Goal: Use online tool/utility: Utilize a website feature to perform a specific function

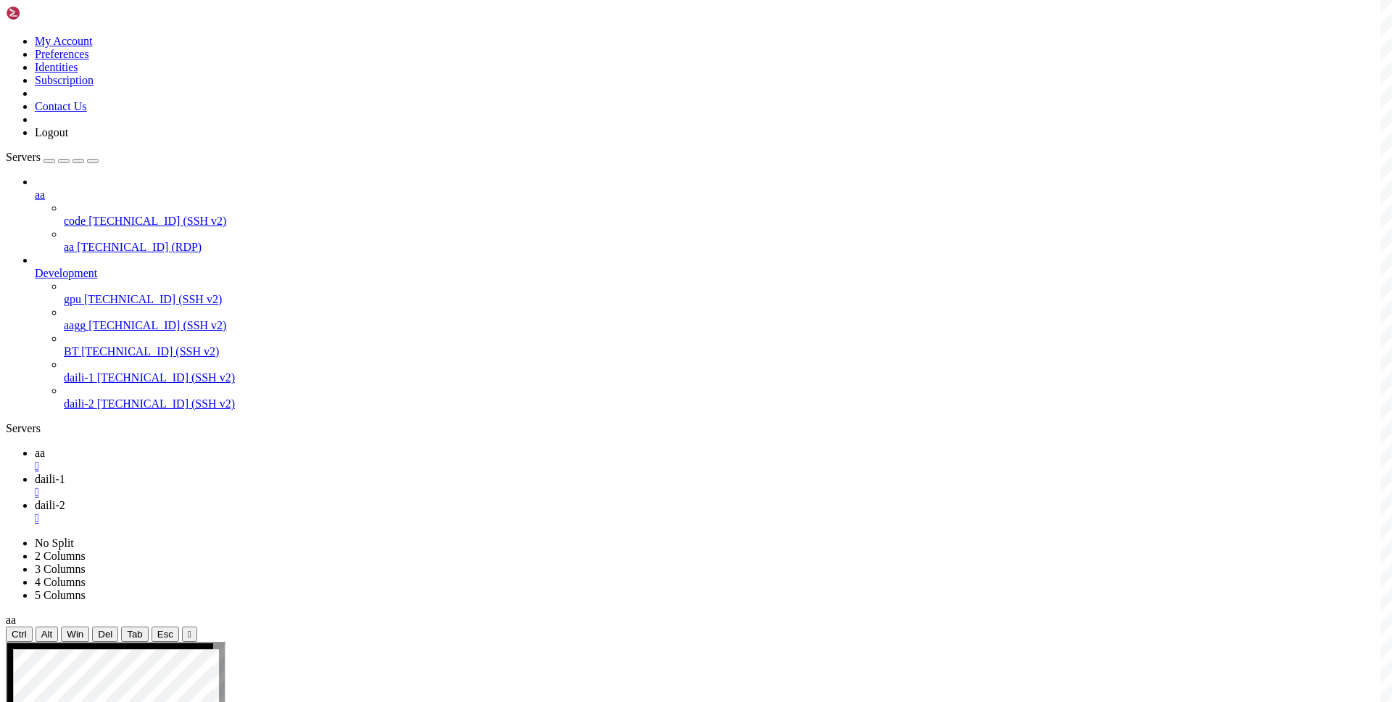
click at [35, 447] on icon at bounding box center [35, 453] width 0 height 12
click at [65, 473] on span "daili-1" at bounding box center [50, 479] width 30 height 12
click at [35, 499] on icon at bounding box center [35, 505] width 0 height 12
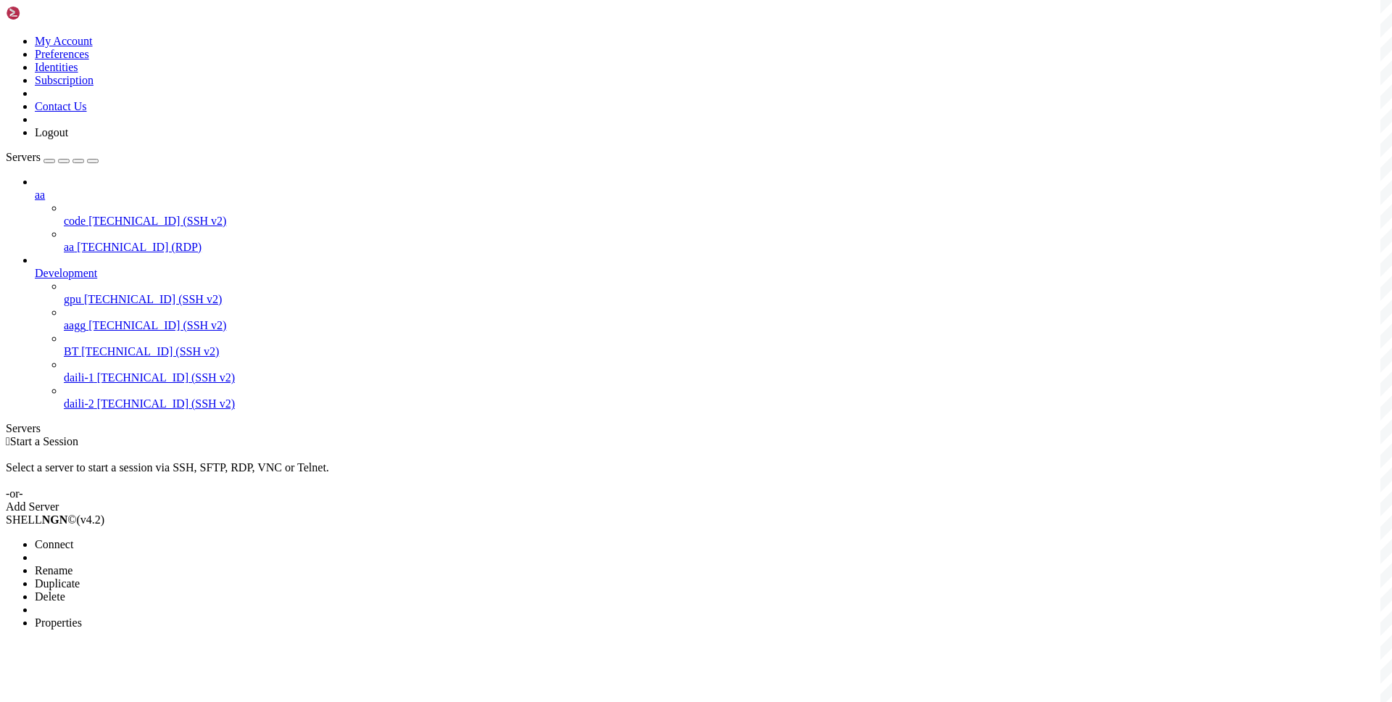
click at [73, 538] on span "Connect" at bounding box center [54, 544] width 38 height 12
